Goal: Obtain resource: Download file/media

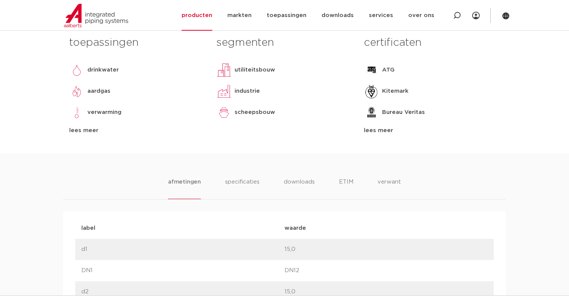
scroll to position [416, 0]
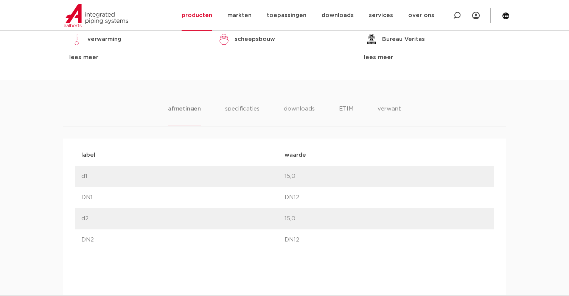
click at [102, 100] on div "afmetingen specificaties downloads ETIM verwant afmetingen specificaties downlo…" at bounding box center [284, 301] width 569 height 442
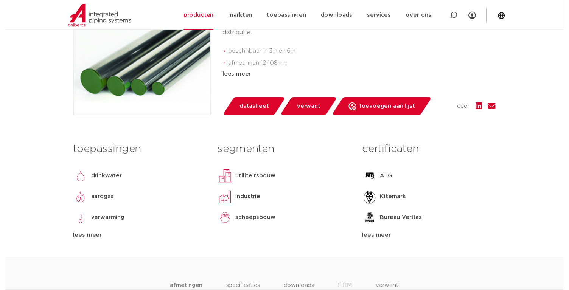
scroll to position [227, 0]
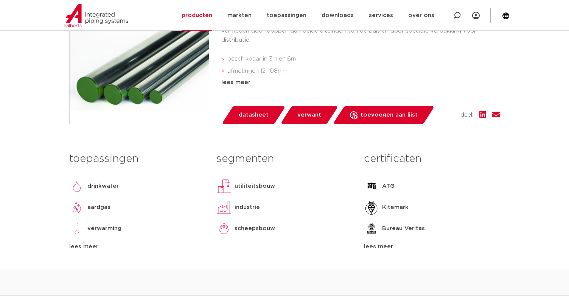
click at [241, 115] on span "datasheet" at bounding box center [254, 115] width 30 height 12
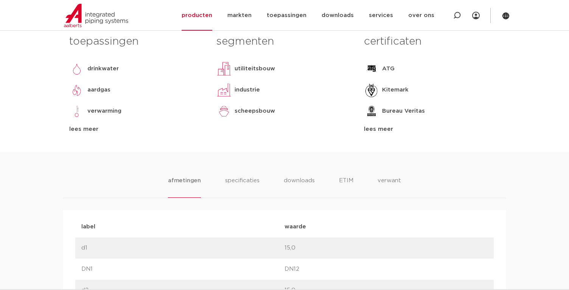
scroll to position [378, 0]
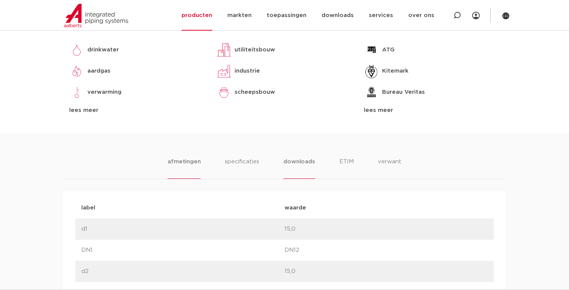
click at [299, 165] on li "downloads" at bounding box center [298, 168] width 31 height 22
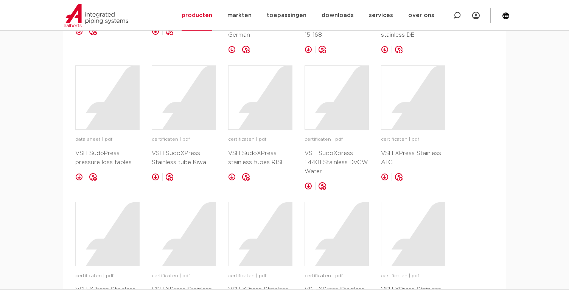
scroll to position [643, 0]
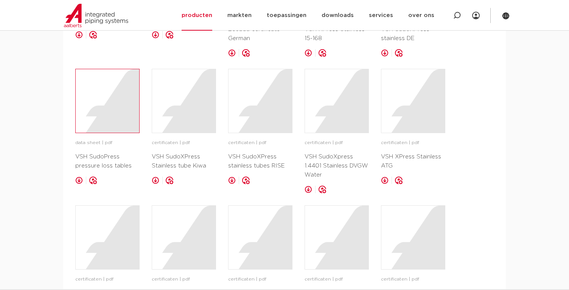
click at [104, 111] on div at bounding box center [108, 101] width 64 height 64
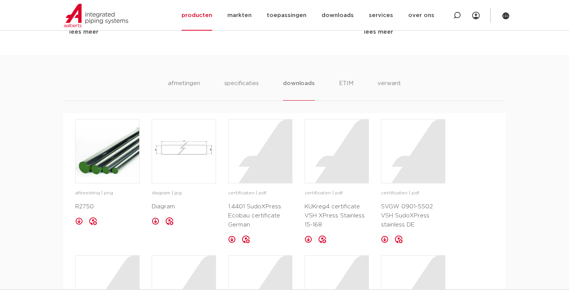
scroll to position [454, 0]
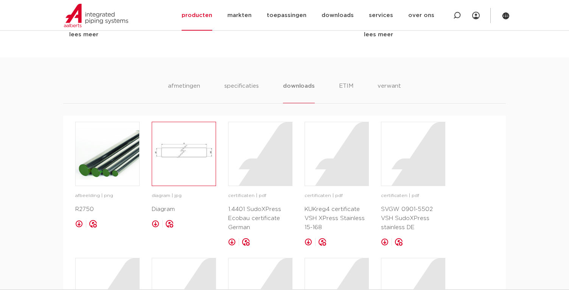
click at [187, 161] on img at bounding box center [184, 154] width 64 height 64
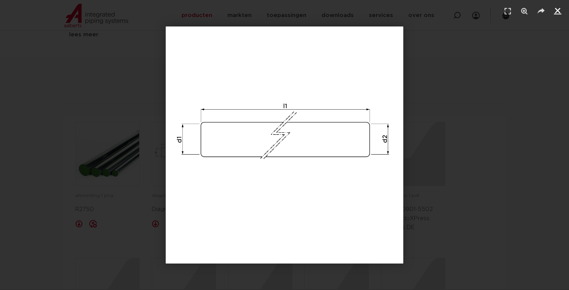
click at [558, 10] on icon "Sluiten (Esc)" at bounding box center [558, 11] width 8 height 8
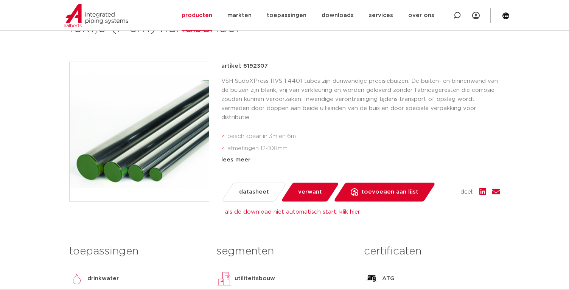
scroll to position [151, 0]
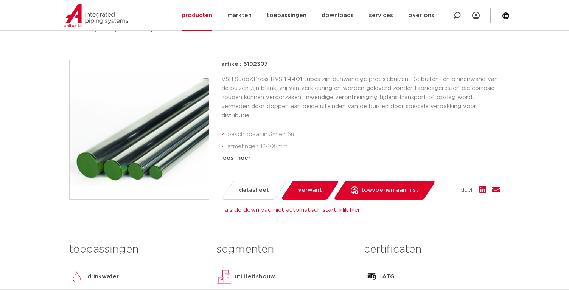
click at [308, 192] on span "verwant" at bounding box center [310, 190] width 24 height 12
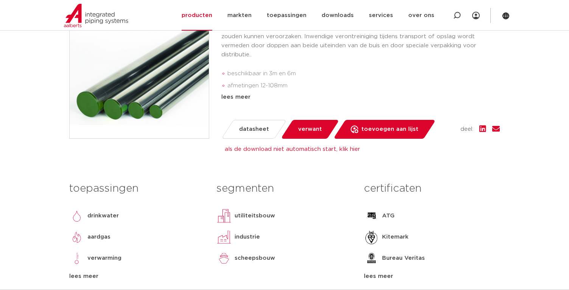
scroll to position [227, 0]
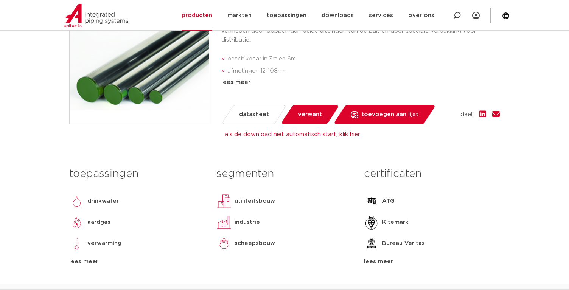
click at [267, 134] on link "als de download niet automatisch start, klik hier" at bounding box center [292, 135] width 135 height 6
click at [249, 118] on span "datasheet" at bounding box center [254, 115] width 30 height 12
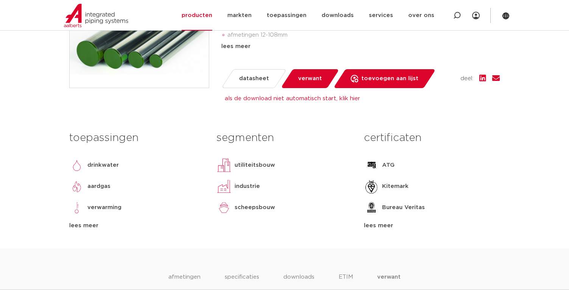
scroll to position [265, 0]
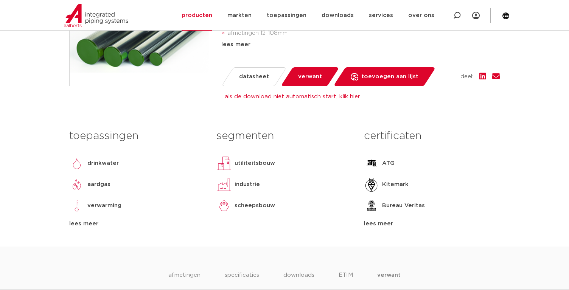
click at [285, 94] on link "als de download niet automatisch start, klik hier" at bounding box center [292, 97] width 135 height 6
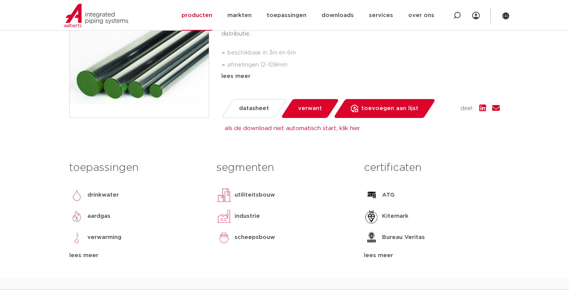
scroll to position [151, 0]
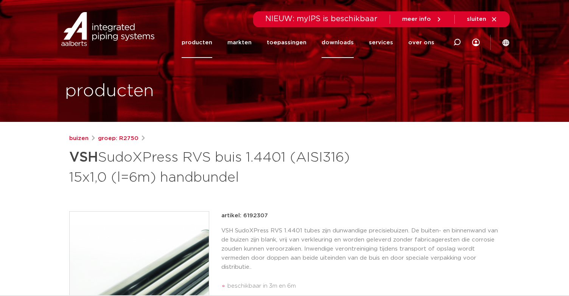
click at [349, 43] on link "downloads" at bounding box center [338, 42] width 32 height 31
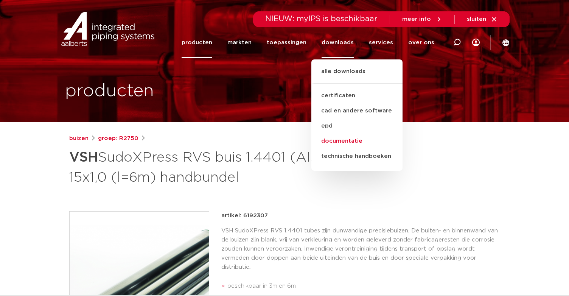
click at [352, 144] on link "documentatie" at bounding box center [356, 141] width 91 height 15
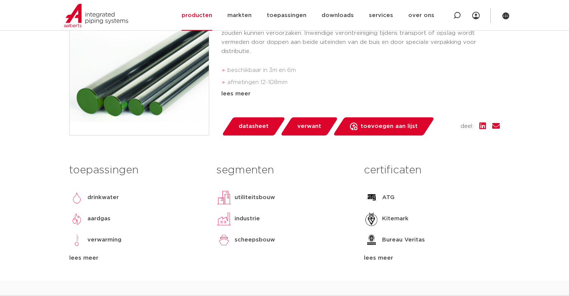
scroll to position [227, 0]
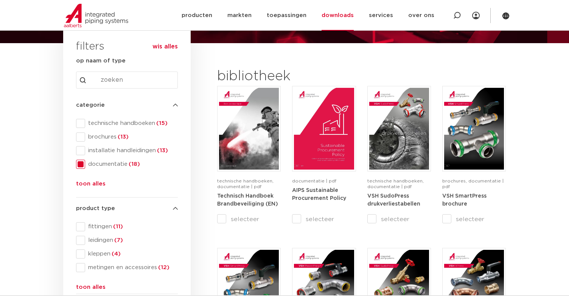
scroll to position [114, 0]
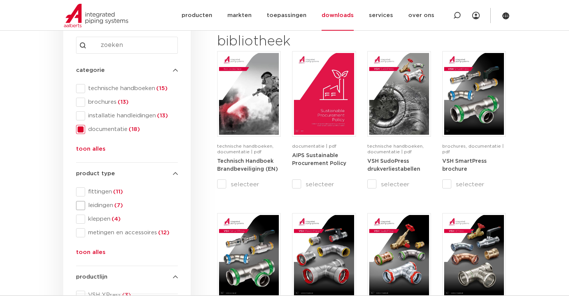
click at [82, 204] on span at bounding box center [80, 205] width 9 height 9
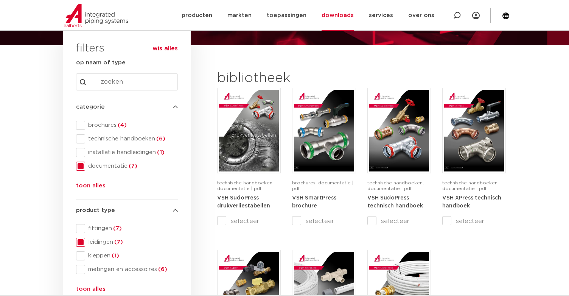
scroll to position [76, 0]
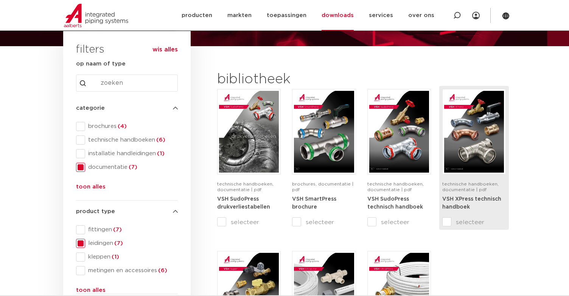
click at [469, 200] on strong "VSH XPress technisch handboek" at bounding box center [471, 203] width 59 height 14
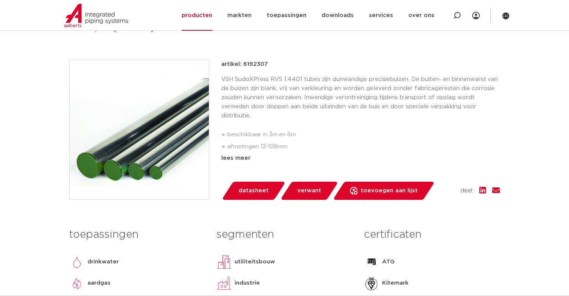
click at [255, 189] on span "datasheet" at bounding box center [254, 191] width 30 height 12
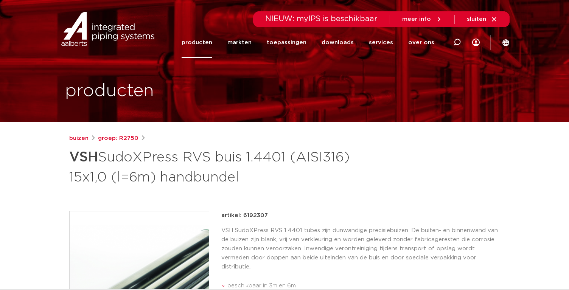
click at [428, 19] on span "meer info" at bounding box center [416, 19] width 29 height 6
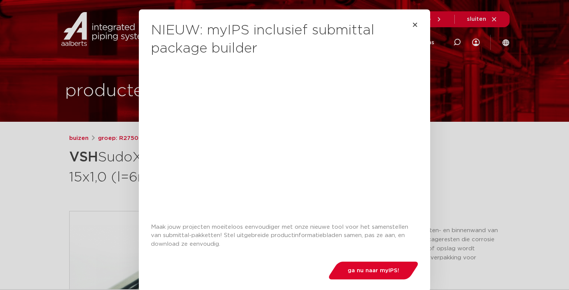
scroll to position [46, 0]
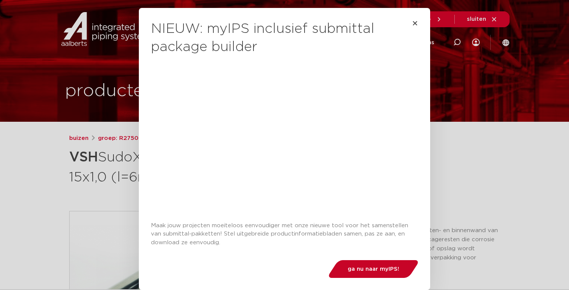
click at [359, 266] on span "ga nu naar myIPS!" at bounding box center [373, 269] width 51 height 6
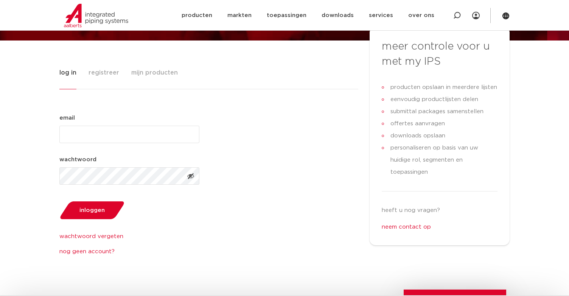
scroll to position [38, 0]
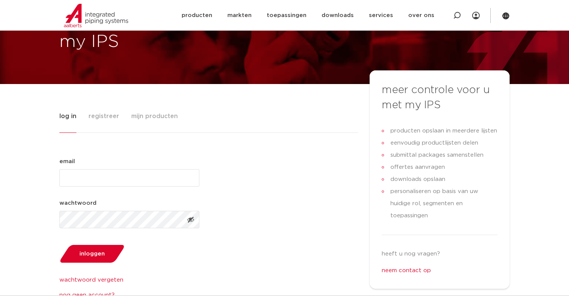
click at [159, 114] on span "mijn producten" at bounding box center [154, 116] width 47 height 15
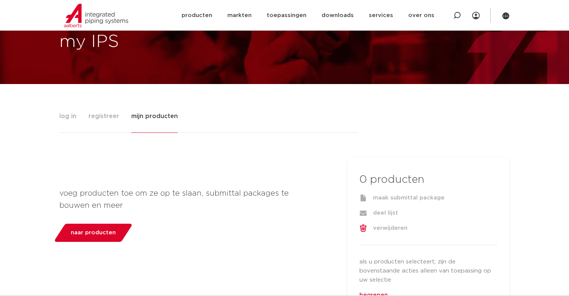
click at [87, 235] on span "naar producten" at bounding box center [93, 233] width 45 height 12
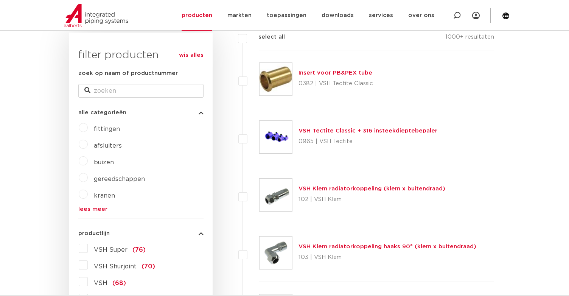
click at [88, 162] on label "buizen" at bounding box center [101, 161] width 26 height 12
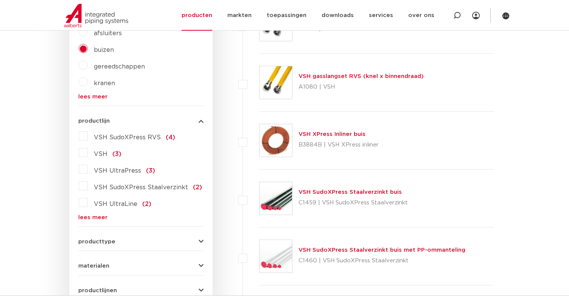
scroll to position [227, 0]
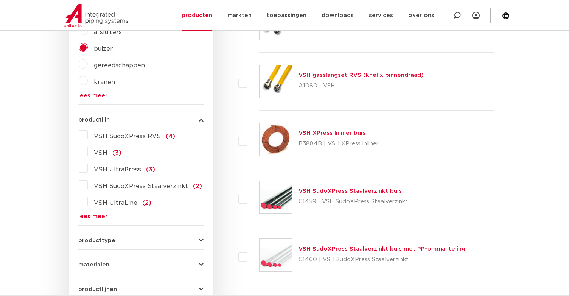
click at [92, 217] on link "lees meer" at bounding box center [140, 216] width 125 height 6
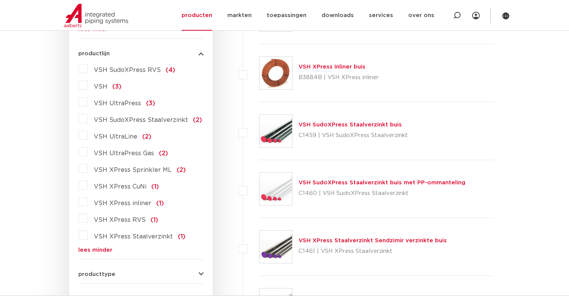
scroll to position [303, 0]
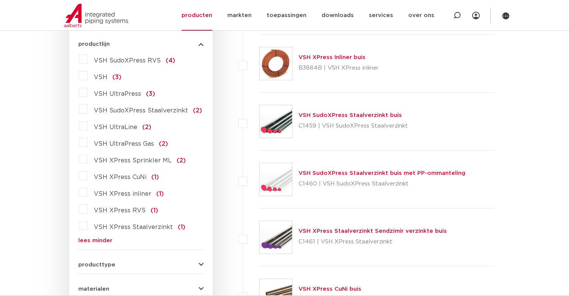
click at [88, 211] on label "VSH XPress RVS (1)" at bounding box center [123, 209] width 70 height 12
click at [0, 0] on input "VSH XPress RVS (1)" at bounding box center [0, 0] width 0 height 0
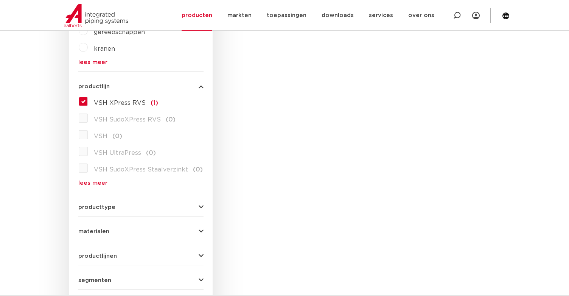
scroll to position [265, 0]
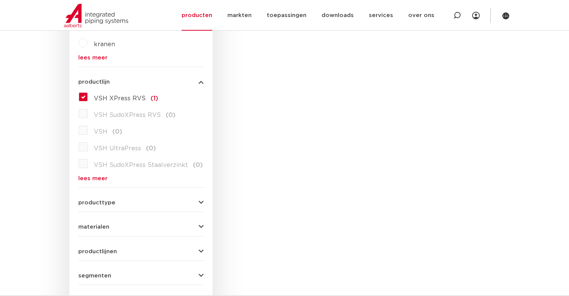
click at [95, 176] on link "lees meer" at bounding box center [140, 179] width 125 height 6
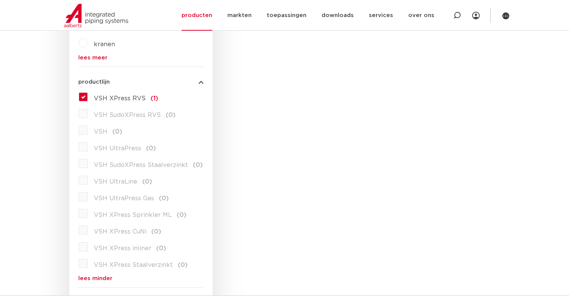
click at [88, 213] on label "VSH XPress Sprinkler ML (0)" at bounding box center [137, 213] width 99 height 12
click at [88, 98] on label "VSH XPress RVS (1)" at bounding box center [123, 97] width 70 height 12
click at [0, 0] on input "VSH XPress RVS (1)" at bounding box center [0, 0] width 0 height 0
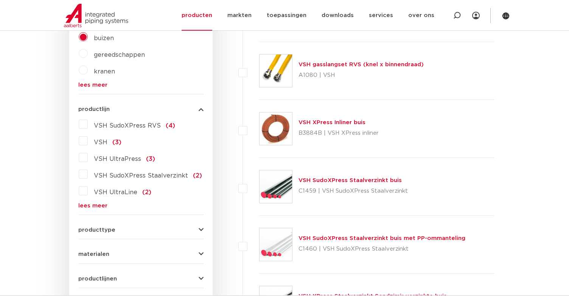
scroll to position [227, 0]
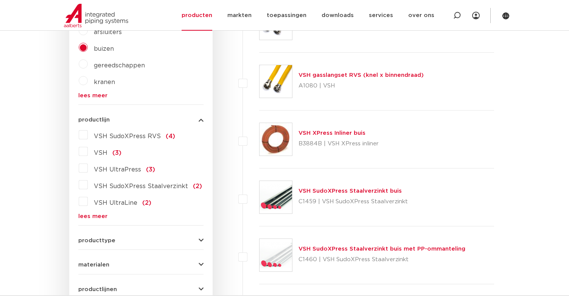
click at [93, 218] on link "lees meer" at bounding box center [140, 216] width 125 height 6
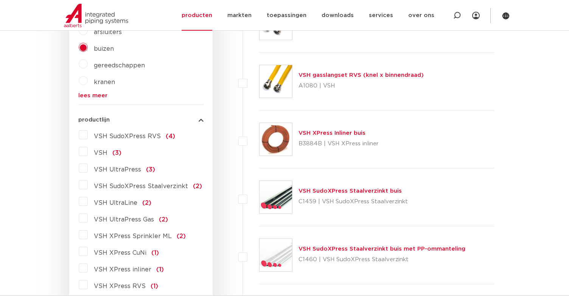
click at [88, 234] on label "VSH XPress Sprinkler ML (2)" at bounding box center [137, 235] width 98 height 12
click at [0, 0] on input "VSH XPress Sprinkler ML (2)" at bounding box center [0, 0] width 0 height 0
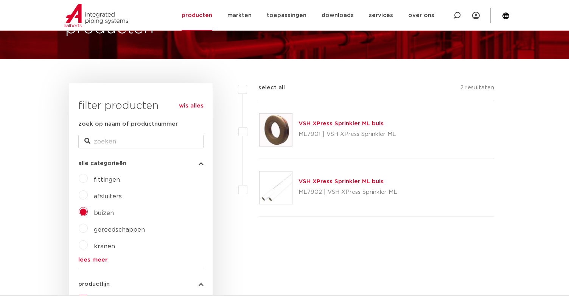
scroll to position [38, 0]
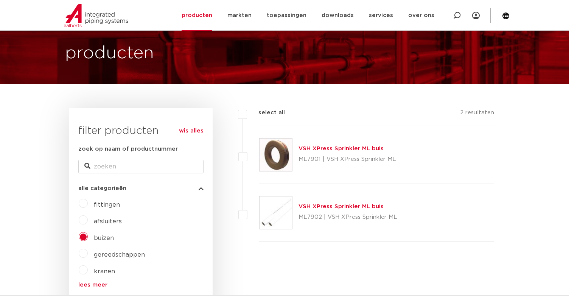
click at [329, 207] on link "VSH XPress Sprinkler ML buis" at bounding box center [341, 207] width 85 height 6
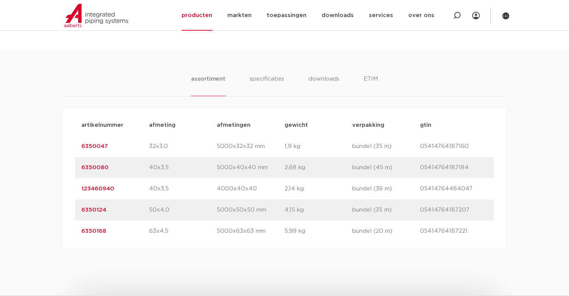
scroll to position [378, 0]
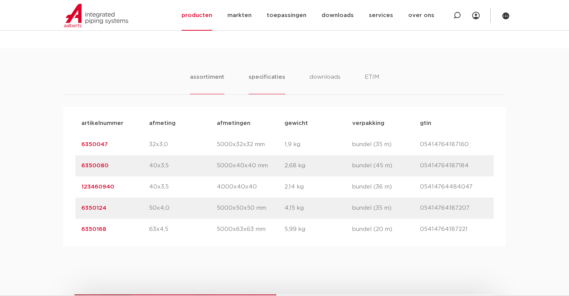
click at [277, 78] on li "specificaties" at bounding box center [267, 84] width 36 height 22
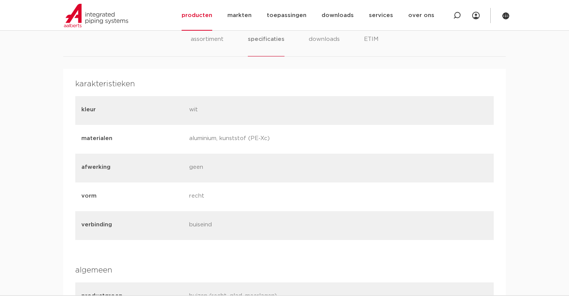
scroll to position [265, 0]
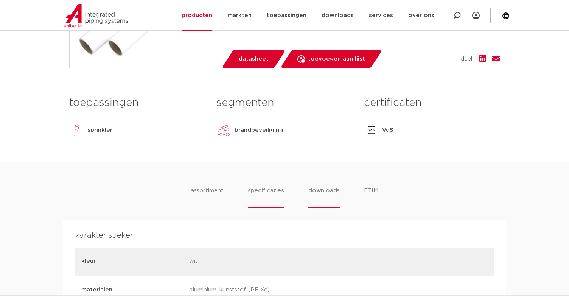
click at [333, 187] on li "downloads" at bounding box center [323, 197] width 31 height 22
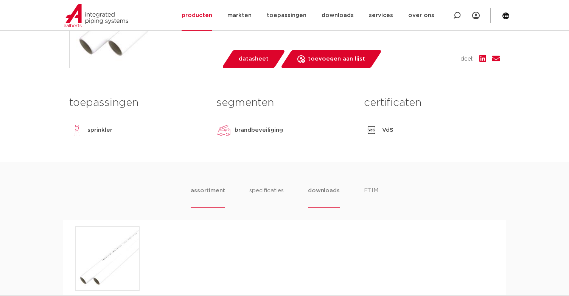
click at [215, 192] on li "assortiment" at bounding box center [208, 197] width 34 height 22
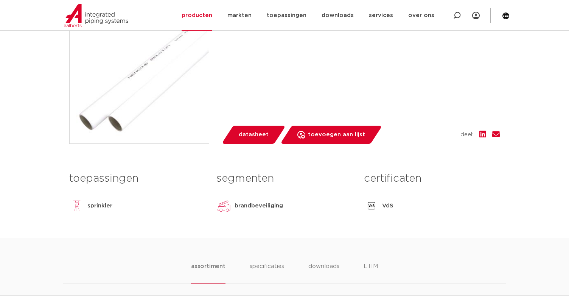
scroll to position [0, 0]
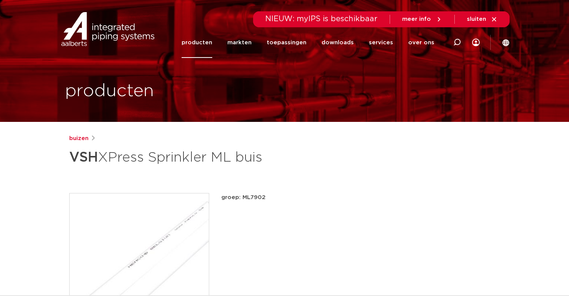
drag, startPoint x: 271, startPoint y: 159, endPoint x: 68, endPoint y: 156, distance: 202.5
click at [68, 156] on div "buizen VSH XPress Sprinkler ML buis groep: ML7902 lees meer lees minder" at bounding box center [284, 280] width 443 height 293
copy h1 "VSH XPress Sprinkler ML buis"
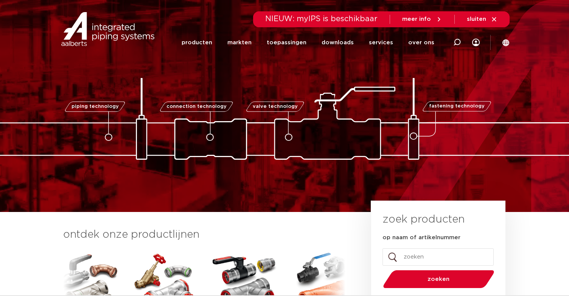
click at [341, 19] on span "NIEUW: myIPS is beschikbaar" at bounding box center [321, 19] width 112 height 8
click at [411, 17] on span "meer info" at bounding box center [416, 19] width 29 height 6
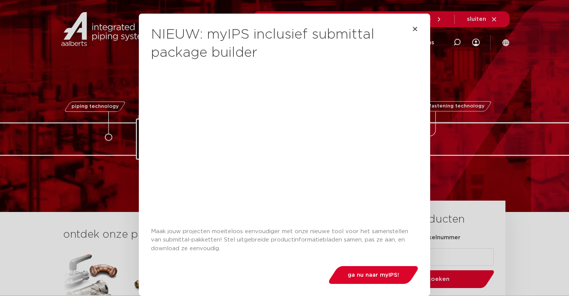
scroll to position [40, 0]
click at [375, 273] on link "ga nu naar myIPS!" at bounding box center [373, 275] width 93 height 18
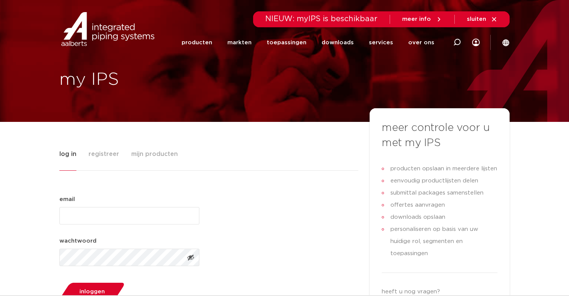
click at [155, 159] on span "mijn producten" at bounding box center [154, 153] width 47 height 15
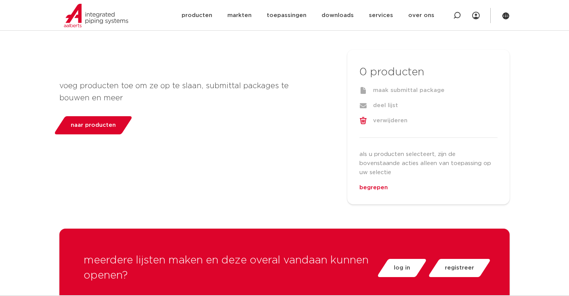
scroll to position [151, 0]
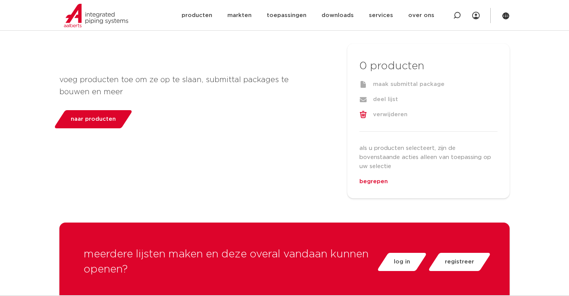
click at [78, 111] on link "naar producten" at bounding box center [92, 119] width 79 height 18
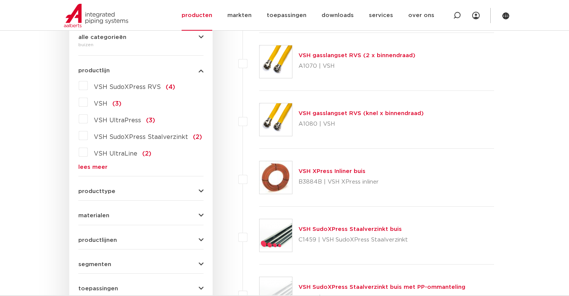
scroll to position [189, 0]
click at [99, 166] on link "lees meer" at bounding box center [140, 167] width 125 height 6
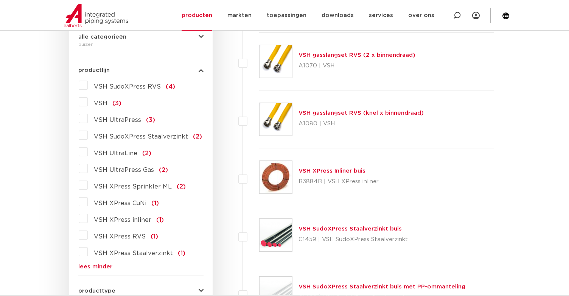
click at [88, 87] on label "VSH SudoXPress RVS (4)" at bounding box center [131, 85] width 87 height 12
click at [0, 0] on input "VSH SudoXPress RVS (4)" at bounding box center [0, 0] width 0 height 0
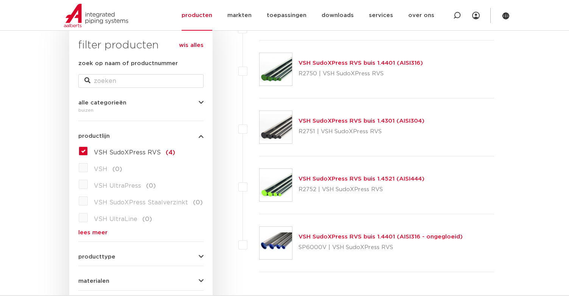
scroll to position [114, 0]
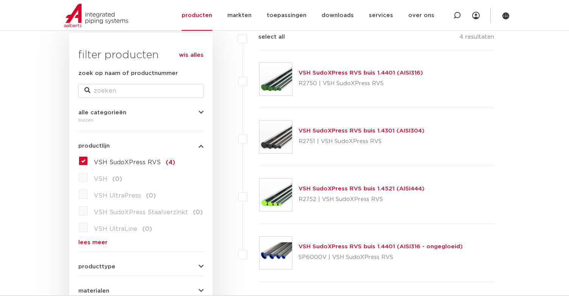
click at [351, 74] on link "VSH SudoXPress RVS buis 1.4401 (AISI316)" at bounding box center [361, 73] width 125 height 6
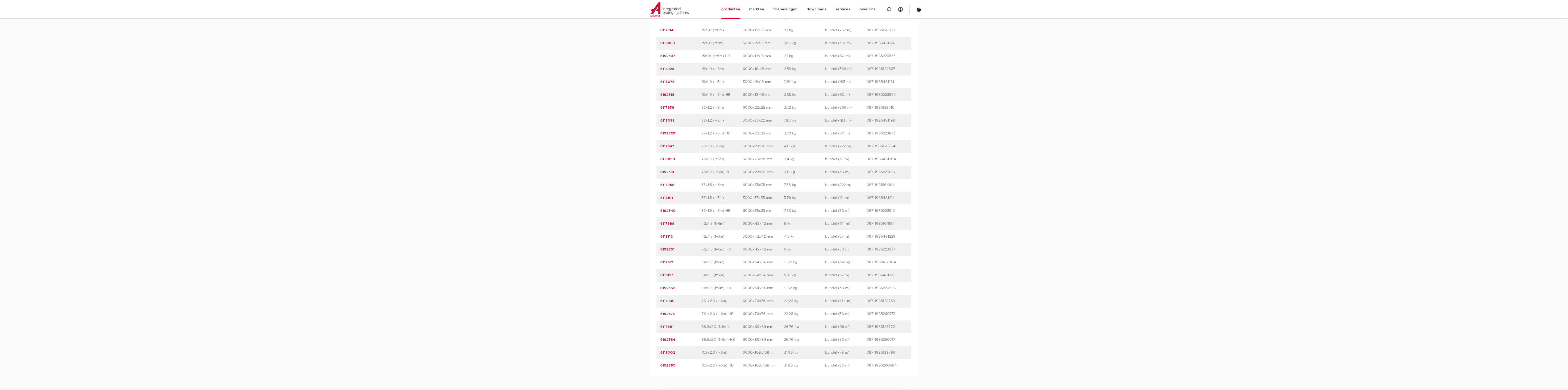
scroll to position [319, 0]
